Goal: Task Accomplishment & Management: Manage account settings

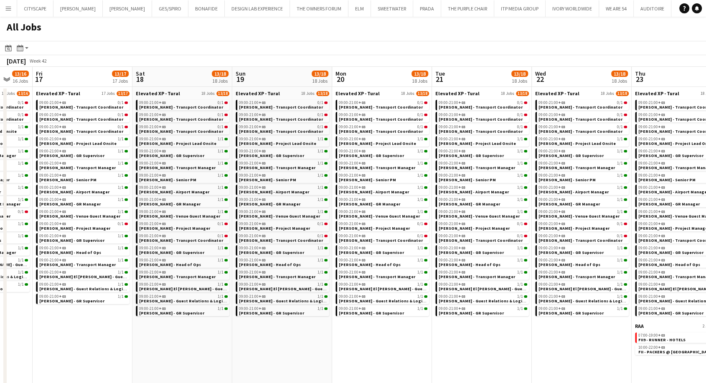
scroll to position [0, 267]
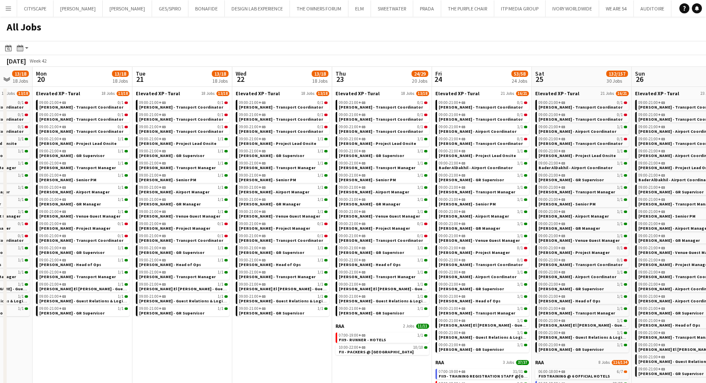
drag, startPoint x: 565, startPoint y: 355, endPoint x: 0, endPoint y: 331, distance: 565.0
click at [0, 331] on app-calendar-viewport "Fri 17 13/17 17 Jobs Sat 18 13/18 18 Jobs Sun 19 13/18 18 Jobs Mon 20 13/18 18 …" at bounding box center [353, 337] width 706 height 541
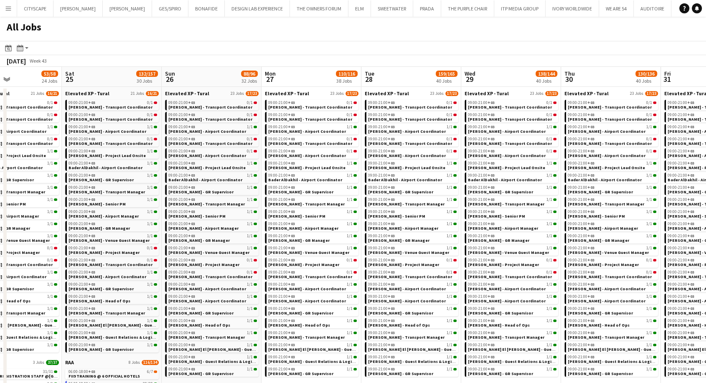
scroll to position [0, 366]
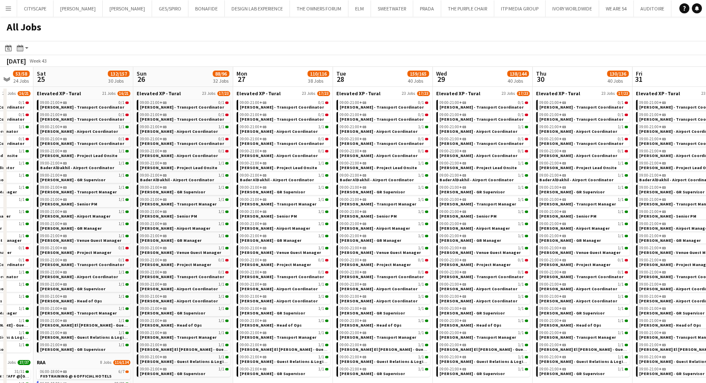
drag, startPoint x: 665, startPoint y: 233, endPoint x: 167, endPoint y: 237, distance: 498.1
click at [167, 237] on app-calendar-viewport "Tue 21 13/18 18 Jobs Wed 22 13/18 18 Jobs Thu 23 24/29 20 Jobs Fri 24 53/58 24 …" at bounding box center [353, 337] width 706 height 541
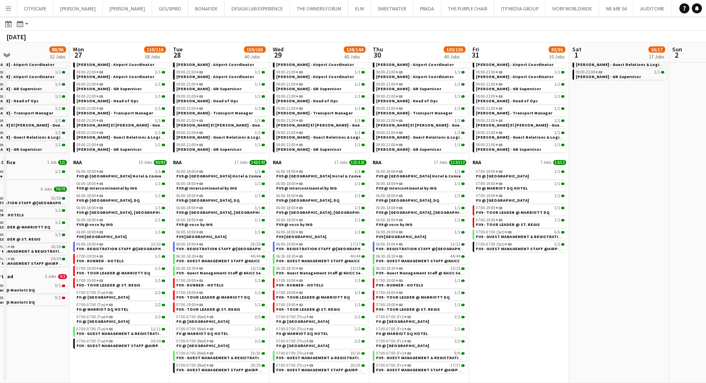
scroll to position [0, 222]
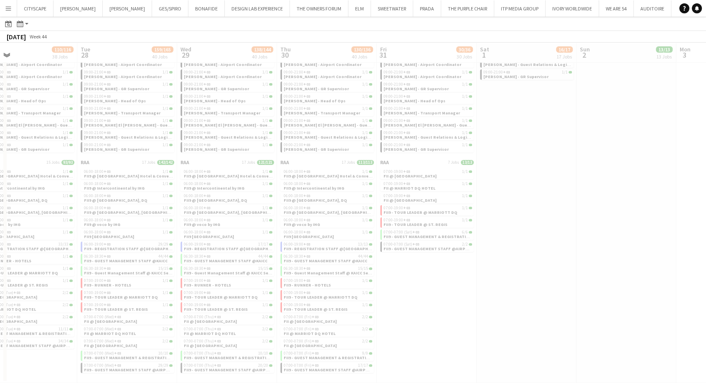
drag, startPoint x: 669, startPoint y: 305, endPoint x: 421, endPoint y: 318, distance: 247.7
click at [421, 318] on app-all-jobs "All Jobs Date picker OCT 2025 OCT 2025 Monday M Tuesday T Wednesday W Thursday …" at bounding box center [353, 88] width 706 height 590
drag, startPoint x: 419, startPoint y: 320, endPoint x: 425, endPoint y: 320, distance: 6.3
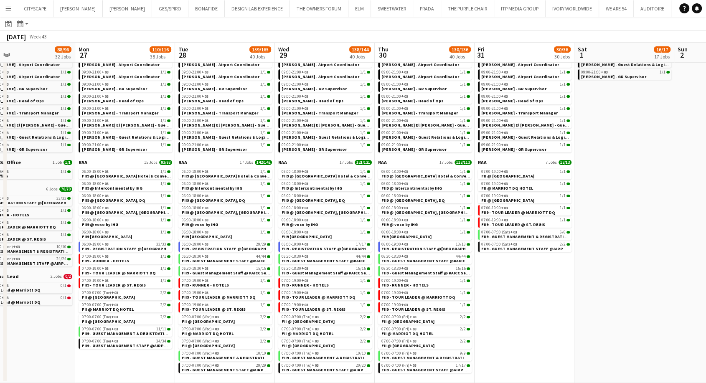
scroll to position [0, 224]
drag, startPoint x: 416, startPoint y: 319, endPoint x: 514, endPoint y: 324, distance: 97.9
click at [514, 324] on app-calendar-viewport "Fri 24 53/58 24 Jobs Sat 25 132/157 30 Jobs Sun 26 88/96 32 Jobs Mon 27 110/116…" at bounding box center [353, 100] width 706 height 566
click at [198, 359] on span "FII9 - GUEST MANAGEMENT & REGISTRATION STAFF @[GEOGRAPHIC_DATA]" at bounding box center [257, 357] width 150 height 5
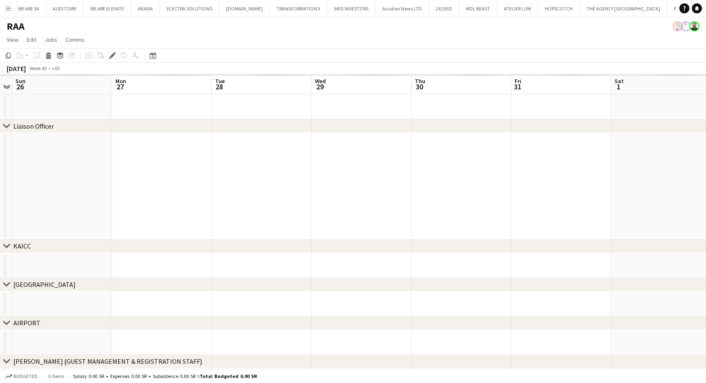
scroll to position [0, 590]
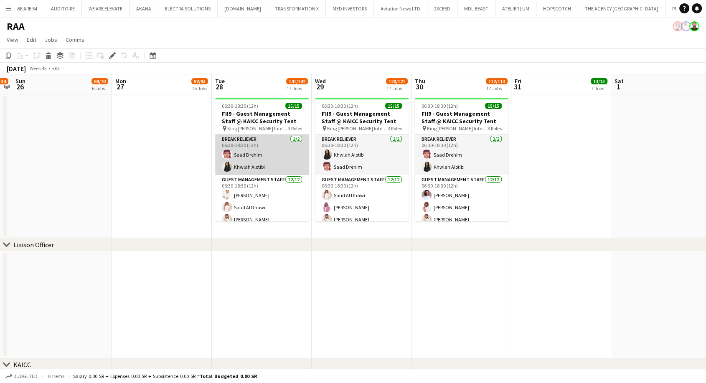
click at [254, 155] on app-card-role "Break reliever [DATE] 06:30-18:30 (12h) [PERSON_NAME]" at bounding box center [262, 155] width 94 height 41
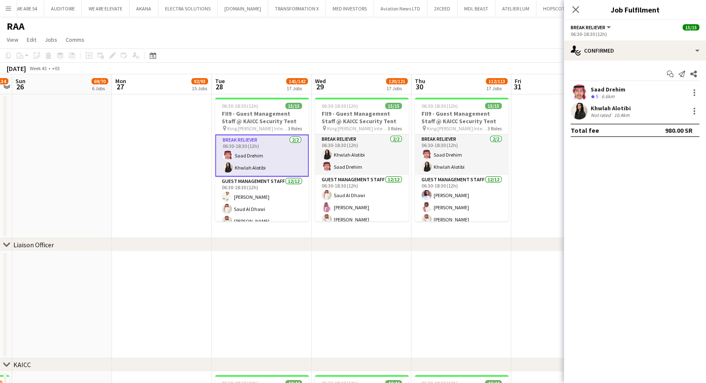
click at [618, 94] on div "Crew rating 5 6.6km" at bounding box center [608, 96] width 35 height 7
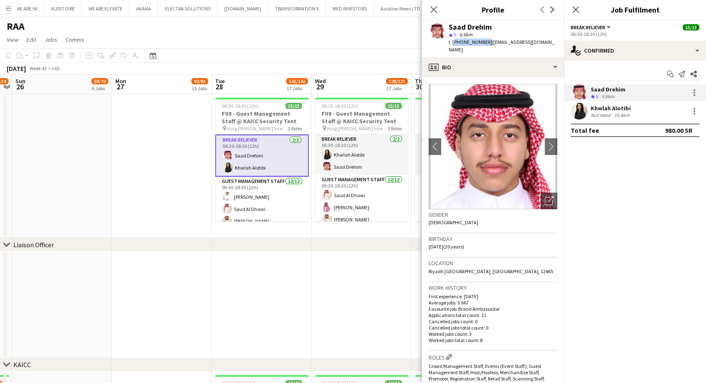
drag, startPoint x: 485, startPoint y: 43, endPoint x: 453, endPoint y: 41, distance: 32.6
click at [453, 41] on span "t. [PHONE_NUMBER]" at bounding box center [470, 42] width 43 height 6
copy span "[PHONE_NUMBER]"
click at [610, 115] on div "Not rated" at bounding box center [602, 115] width 22 height 6
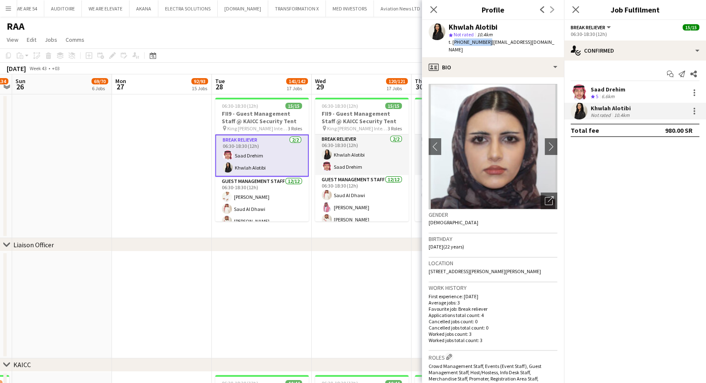
drag, startPoint x: 485, startPoint y: 42, endPoint x: 453, endPoint y: 43, distance: 32.2
click at [453, 43] on span "t. [PHONE_NUMBER]" at bounding box center [470, 42] width 43 height 6
copy span "[PHONE_NUMBER]"
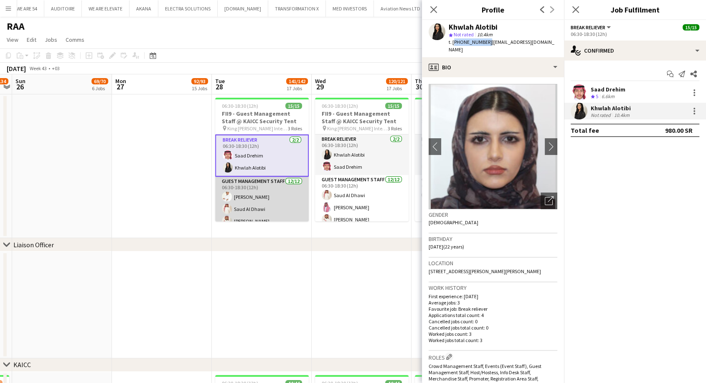
click at [279, 205] on app-card-role "Guest Management Staff [DATE] 06:30-18:30 (12h) [PERSON_NAME] Alajmah Saud Al D…" at bounding box center [262, 258] width 94 height 162
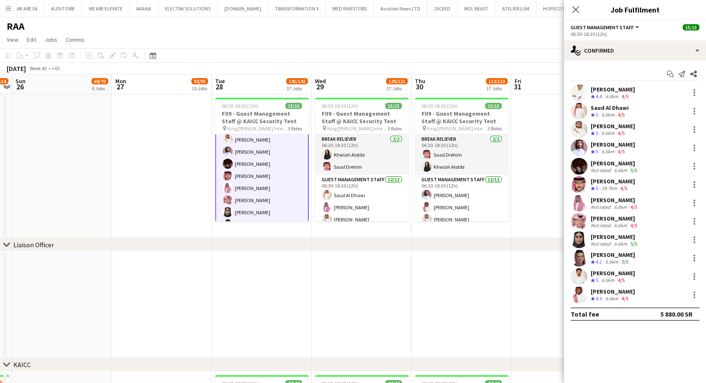
scroll to position [145, 0]
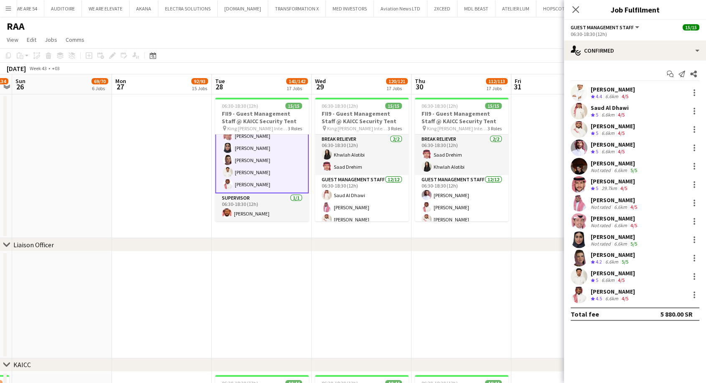
click at [604, 100] on div "[PERSON_NAME] Crew rating 4.4 6.6km 4/5" at bounding box center [635, 92] width 142 height 17
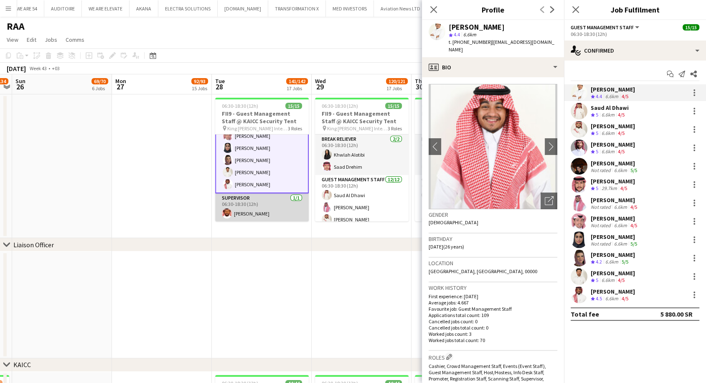
click at [267, 215] on app-card-role "Supervisor [DATE] 06:30-18:30 (12h) [PERSON_NAME]" at bounding box center [262, 207] width 94 height 28
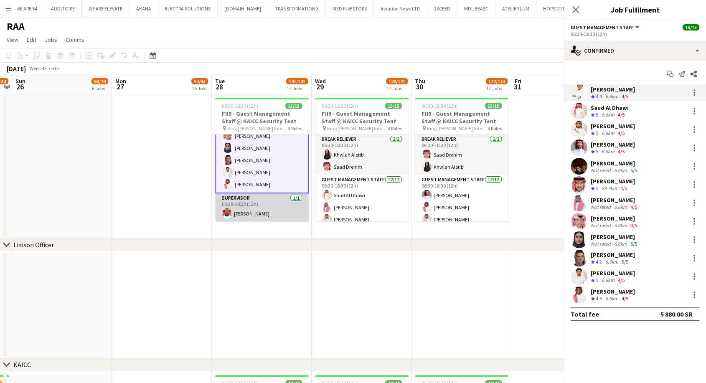
scroll to position [144, 0]
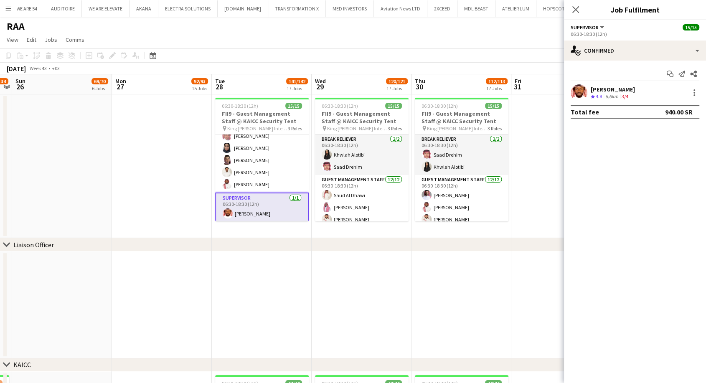
click at [279, 213] on app-card-role "Supervisor [DATE] 06:30-18:30 (12h) [PERSON_NAME]" at bounding box center [262, 208] width 94 height 30
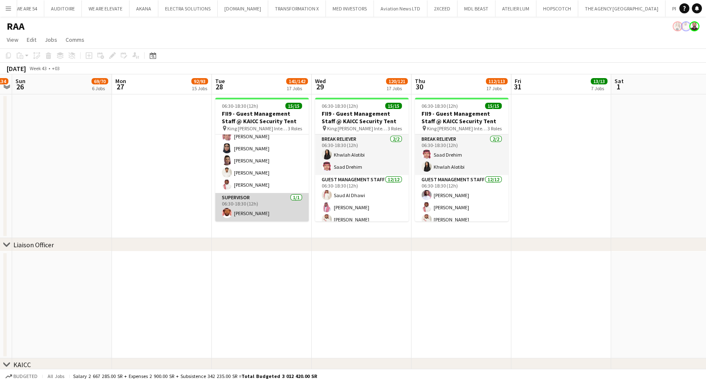
click at [272, 206] on app-card-role "Supervisor [DATE] 06:30-18:30 (12h) [PERSON_NAME]" at bounding box center [262, 207] width 94 height 28
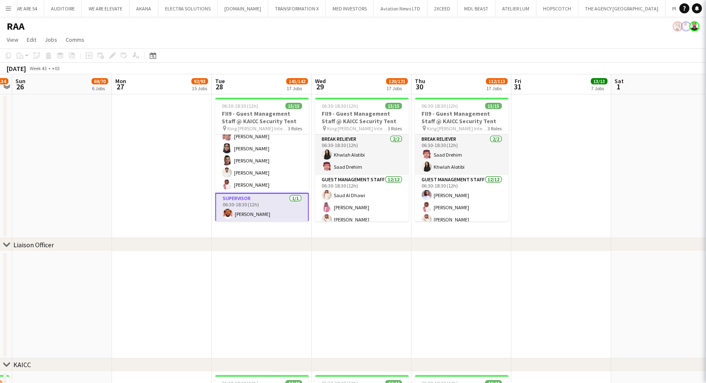
scroll to position [144, 0]
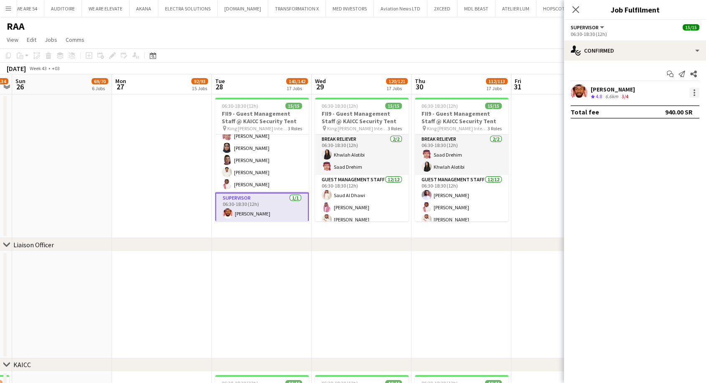
click at [695, 94] on div at bounding box center [694, 93] width 10 height 10
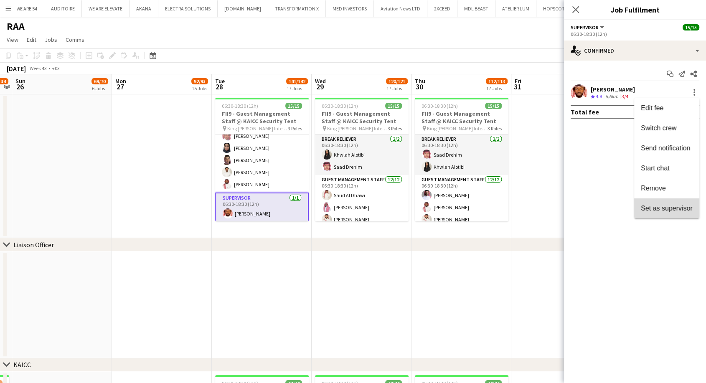
click at [669, 206] on span "Set as supervisor" at bounding box center [667, 208] width 52 height 7
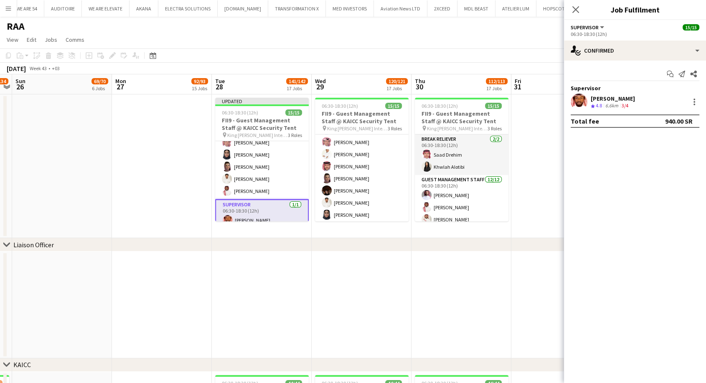
scroll to position [144, 0]
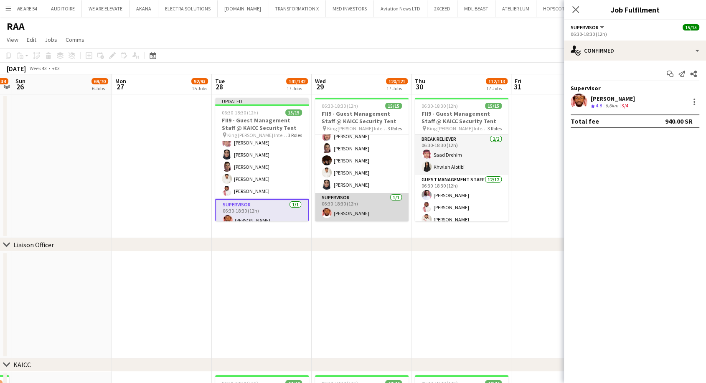
click at [367, 211] on app-card-role "Supervisor [DATE] 06:30-18:30 (12h) [PERSON_NAME]" at bounding box center [362, 207] width 94 height 28
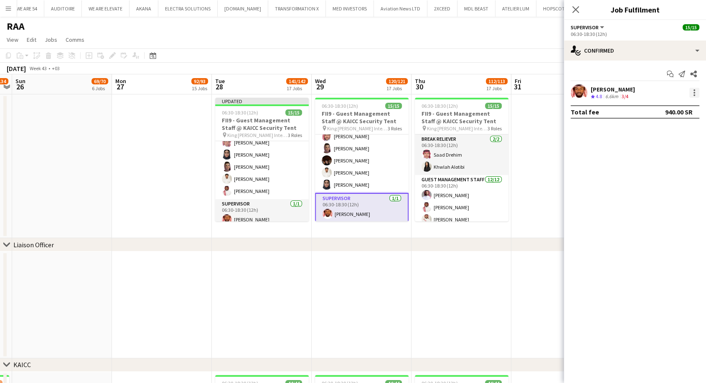
click at [692, 92] on div at bounding box center [694, 93] width 10 height 10
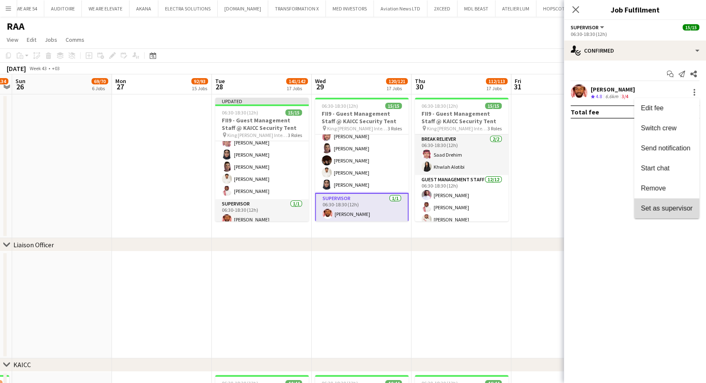
click at [646, 204] on button "Set as supervisor" at bounding box center [666, 208] width 65 height 20
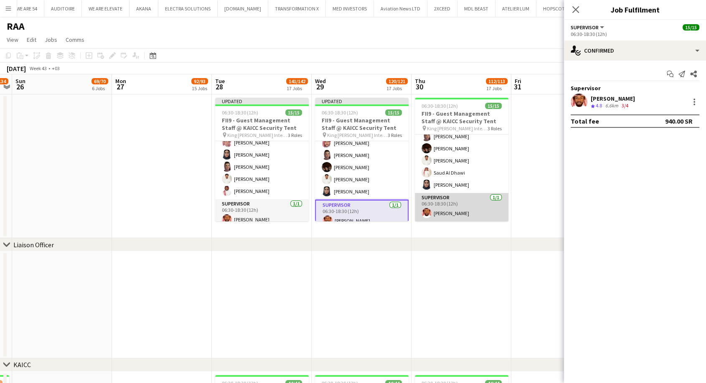
click at [471, 204] on app-card-role "Supervisor [DATE] 06:30-18:30 (12h) [PERSON_NAME]" at bounding box center [462, 207] width 94 height 28
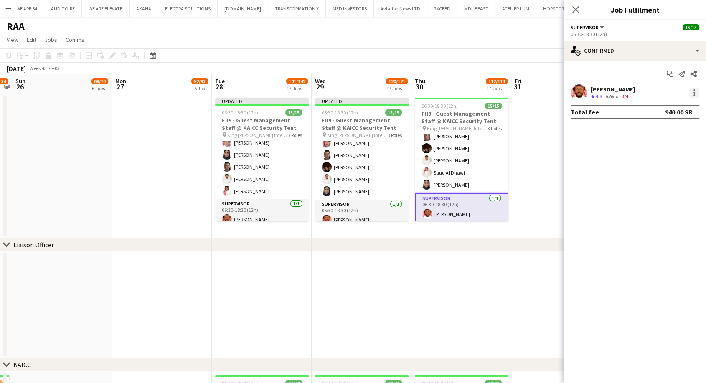
click at [692, 96] on div at bounding box center [694, 93] width 10 height 10
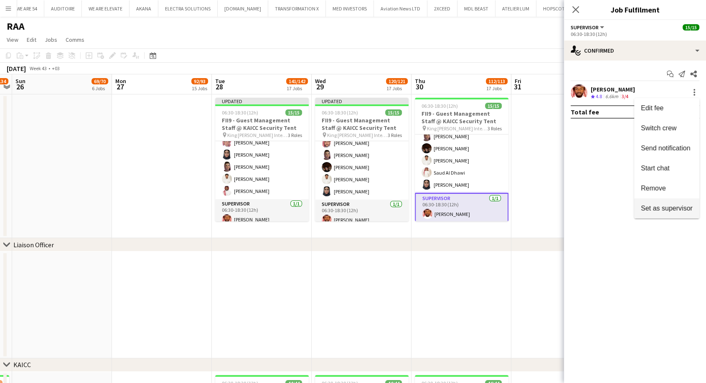
click at [642, 212] on span "Set as supervisor" at bounding box center [667, 209] width 52 height 8
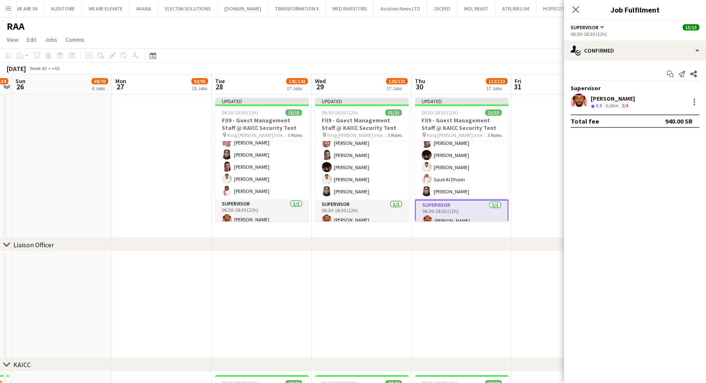
click at [621, 103] on div "3/4" at bounding box center [625, 105] width 10 height 7
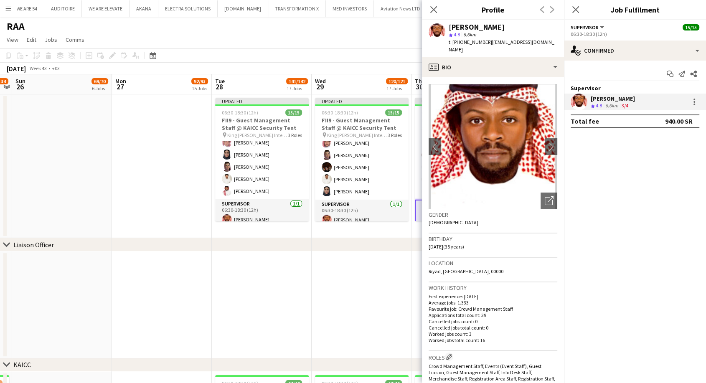
drag, startPoint x: 486, startPoint y: 43, endPoint x: 453, endPoint y: 41, distance: 32.2
click at [453, 41] on span "t. [PHONE_NUMBER]" at bounding box center [470, 42] width 43 height 6
copy span "[PHONE_NUMBER]"
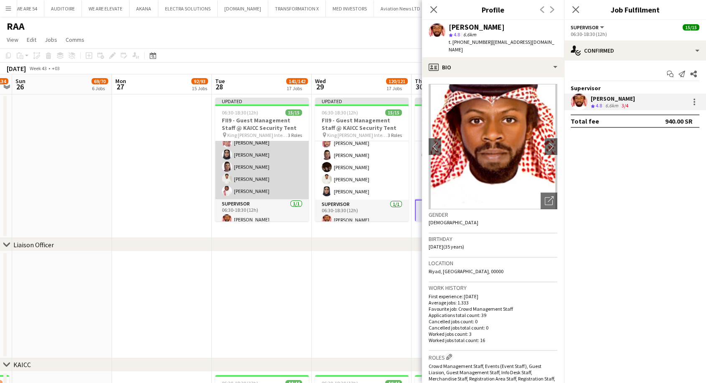
click at [251, 185] on app-card-role "Guest Management Staff [DATE] 06:30-18:30 (12h) [PERSON_NAME] Alajmah Saud Al D…" at bounding box center [262, 119] width 94 height 162
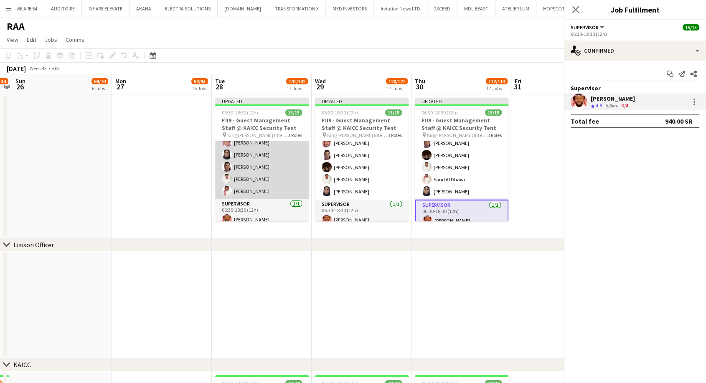
scroll to position [145, 0]
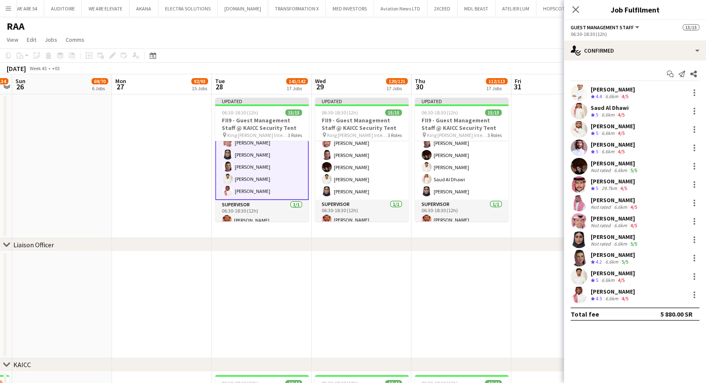
click at [618, 292] on div "[PERSON_NAME]" at bounding box center [613, 292] width 44 height 8
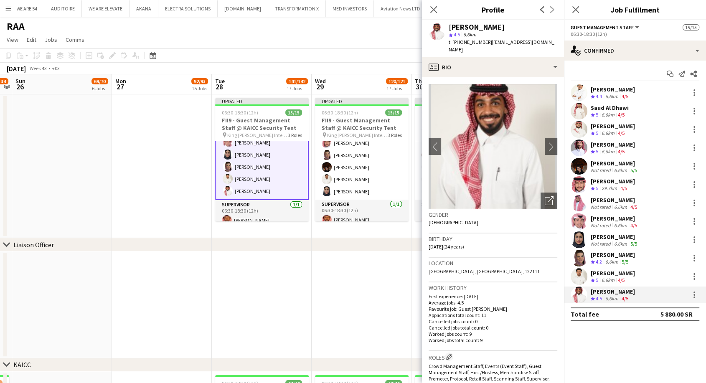
click at [607, 277] on div "6.6km" at bounding box center [608, 280] width 16 height 7
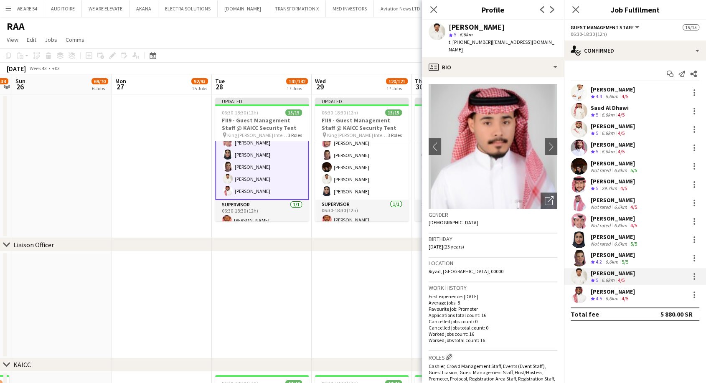
click at [608, 260] on div "6.6km" at bounding box center [612, 262] width 16 height 7
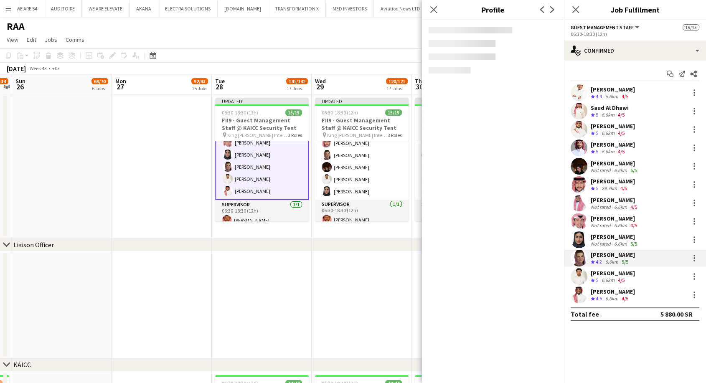
click at [610, 243] on div "Not rated" at bounding box center [602, 244] width 22 height 6
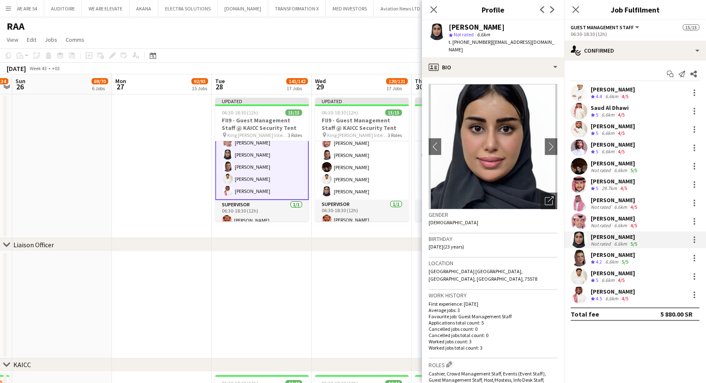
click at [606, 224] on div "Not rated" at bounding box center [602, 225] width 22 height 6
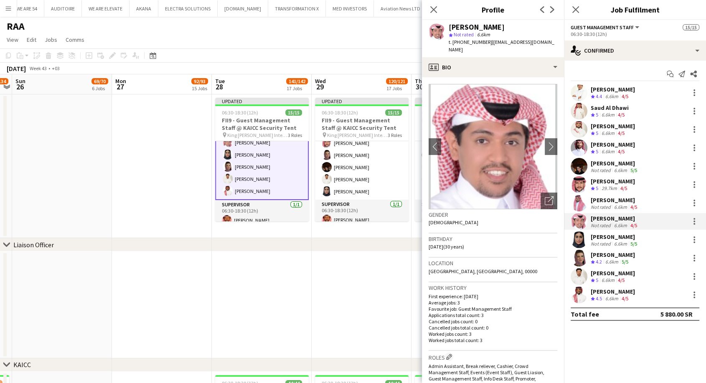
click at [602, 206] on div "Not rated" at bounding box center [602, 207] width 22 height 6
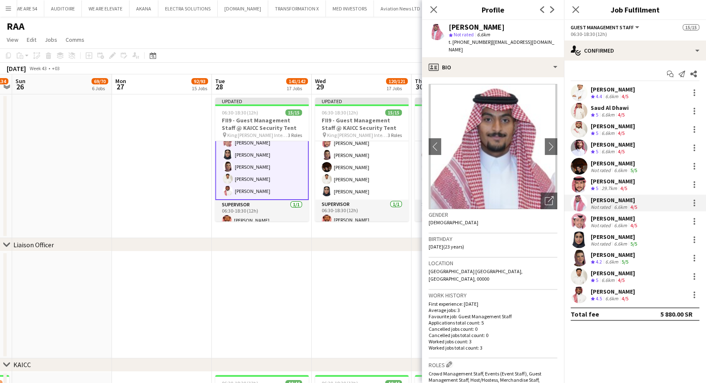
click at [600, 188] on div "Crew rating 5" at bounding box center [595, 188] width 9 height 7
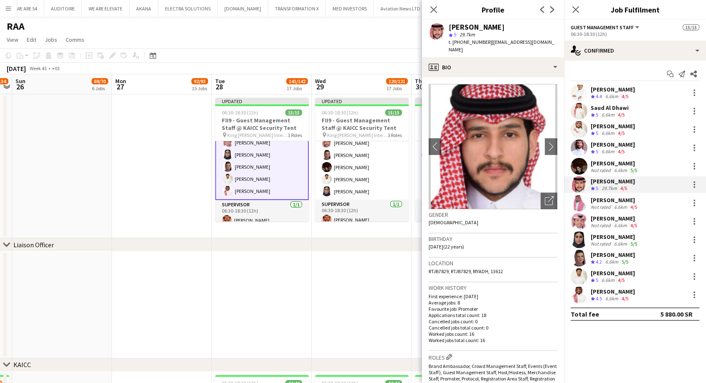
click at [597, 168] on div "Not rated" at bounding box center [602, 170] width 22 height 6
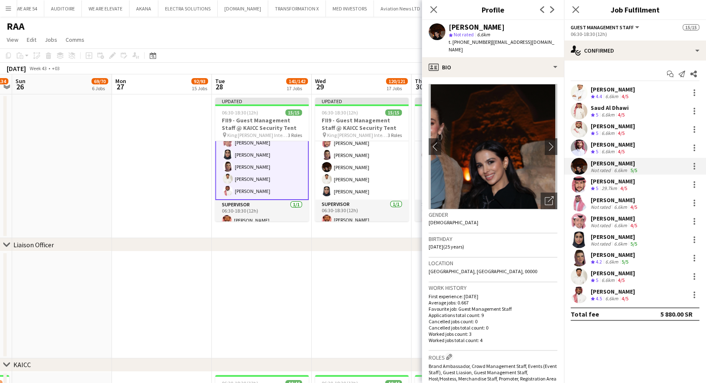
click at [598, 148] on div "[PERSON_NAME] Crew rating 5 6.6km 4/5" at bounding box center [613, 148] width 44 height 15
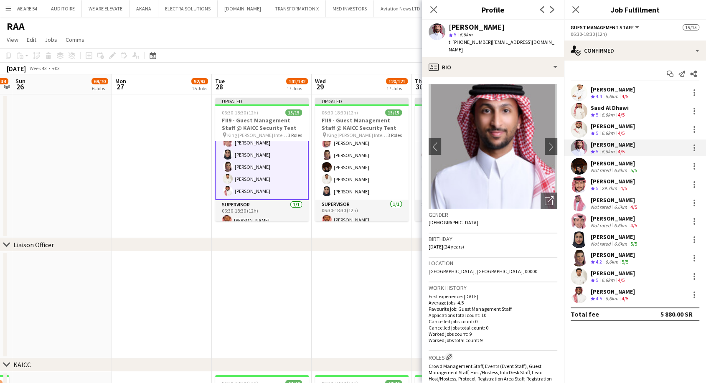
click at [596, 133] on span "5" at bounding box center [597, 133] width 3 height 6
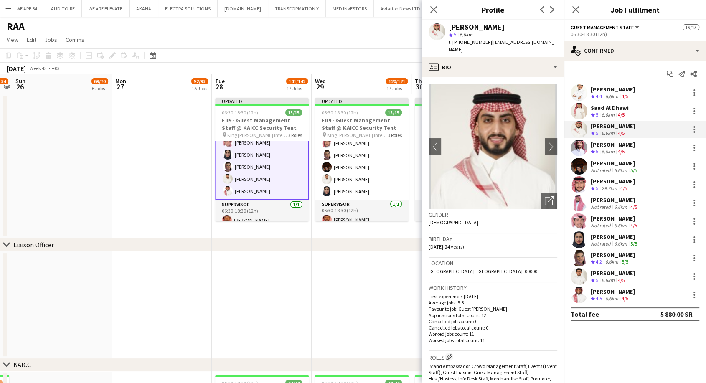
click at [597, 112] on span "5" at bounding box center [597, 115] width 3 height 6
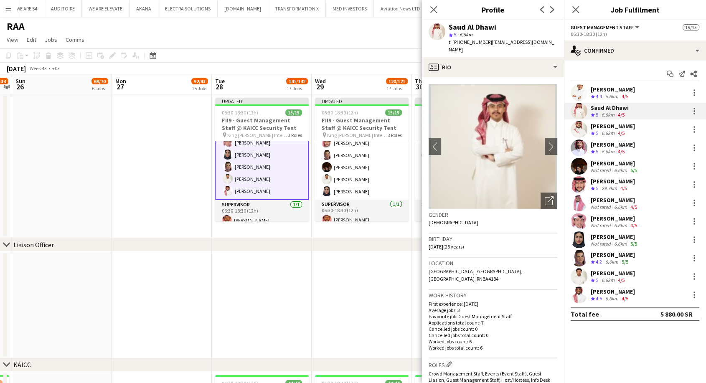
click at [598, 96] on span "4.4" at bounding box center [599, 96] width 6 height 6
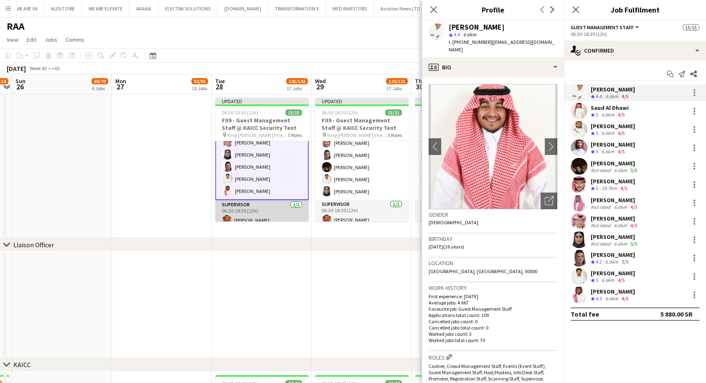
click at [248, 218] on app-card-role "Supervisor [DATE] 06:30-18:30 (12h) [PERSON_NAME]" at bounding box center [262, 214] width 94 height 28
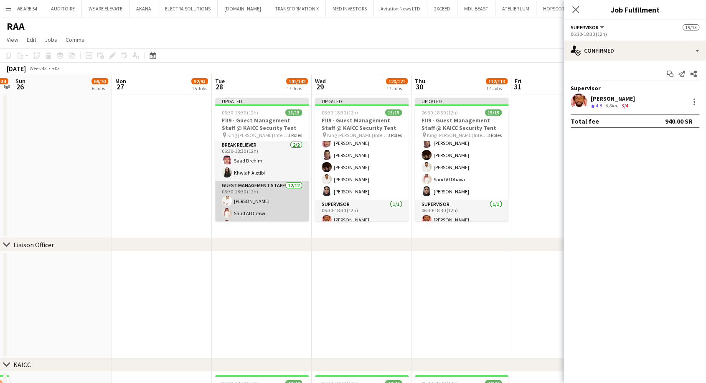
scroll to position [0, 0]
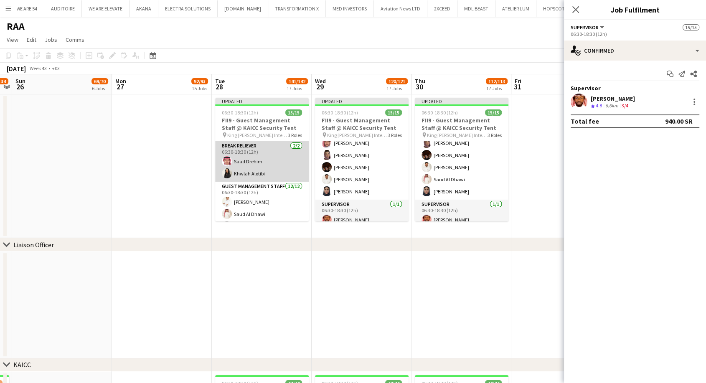
click at [244, 172] on app-card-role "Break reliever [DATE] 06:30-18:30 (12h) [PERSON_NAME]" at bounding box center [262, 161] width 94 height 41
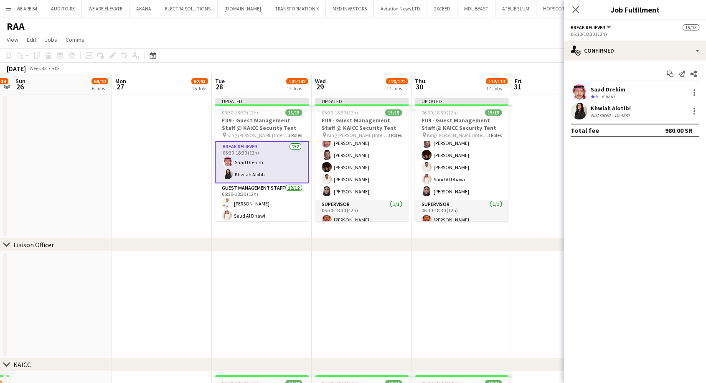
click at [602, 87] on div "Saad Drehim" at bounding box center [608, 90] width 35 height 8
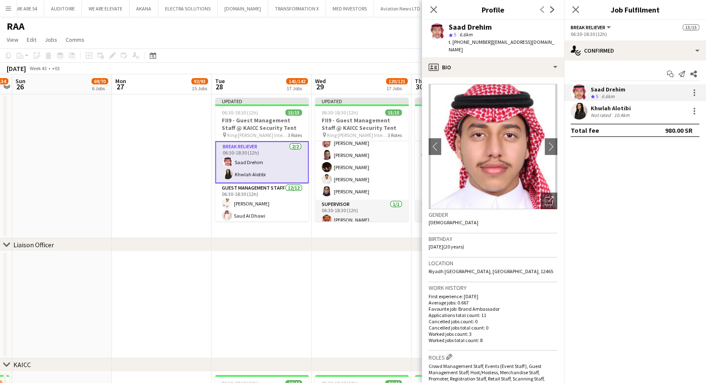
drag, startPoint x: 487, startPoint y: 43, endPoint x: 455, endPoint y: 44, distance: 31.4
click at [455, 44] on div "t. [PHONE_NUMBER] | [EMAIL_ADDRESS][DOMAIN_NAME]" at bounding box center [503, 45] width 109 height 15
copy div "966505969738 |"
click at [605, 114] on div "Not rated" at bounding box center [602, 115] width 22 height 6
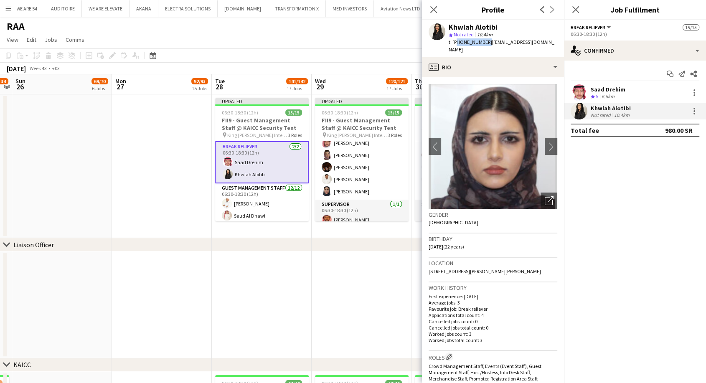
drag, startPoint x: 485, startPoint y: 41, endPoint x: 454, endPoint y: 42, distance: 30.9
click at [454, 42] on span "t. [PHONE_NUMBER]" at bounding box center [470, 42] width 43 height 6
copy span "966553583272"
click at [517, 13] on h3 "Profile" at bounding box center [493, 9] width 142 height 11
click at [607, 92] on div "Saad Drehim" at bounding box center [608, 90] width 35 height 8
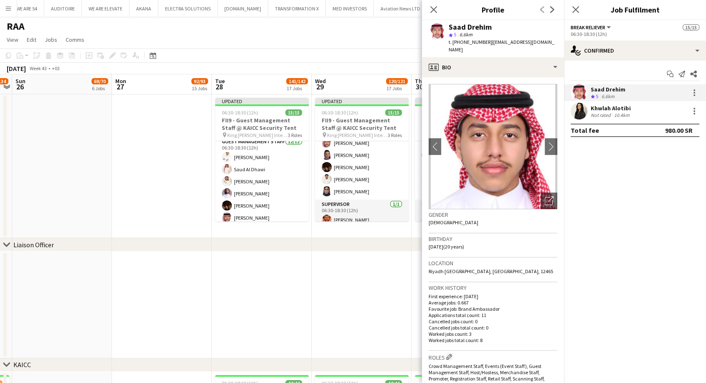
click at [267, 173] on app-card-role "Guest Management Staff [DATE] 06:30-18:30 (12h) [PERSON_NAME] Alajmah Saud Al D…" at bounding box center [262, 218] width 94 height 162
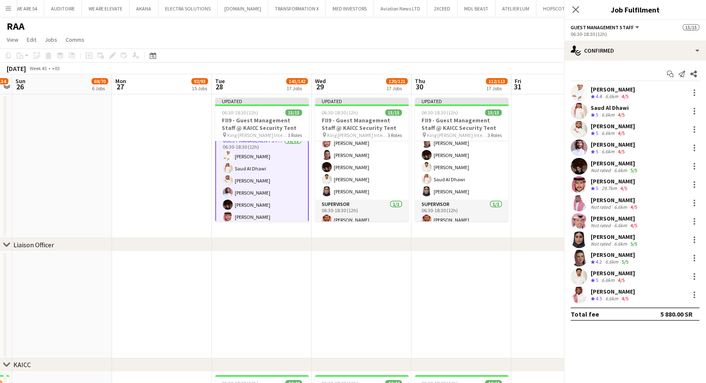
scroll to position [46, 0]
